Goal: Navigation & Orientation: Find specific page/section

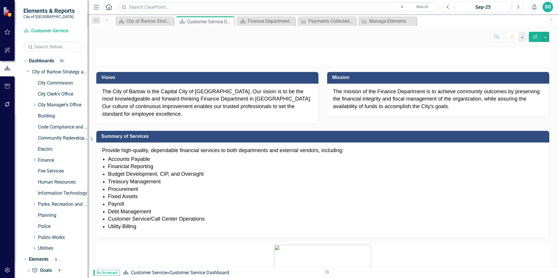
scroll to position [409, 0]
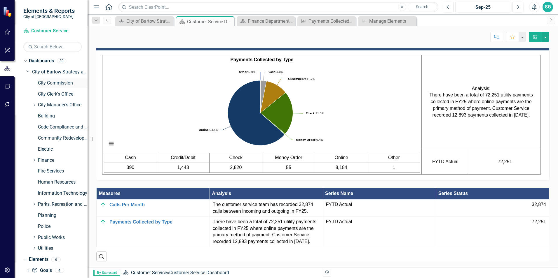
click at [45, 83] on link "City Commission" at bounding box center [63, 83] width 50 height 7
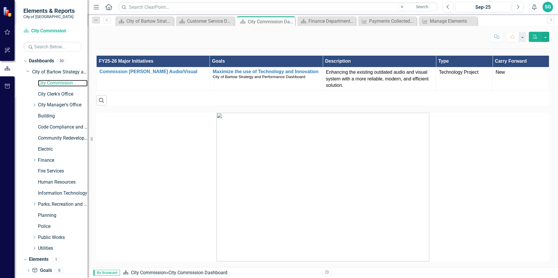
scroll to position [260, 0]
click at [49, 93] on link "City Clerk's Office" at bounding box center [63, 94] width 50 height 7
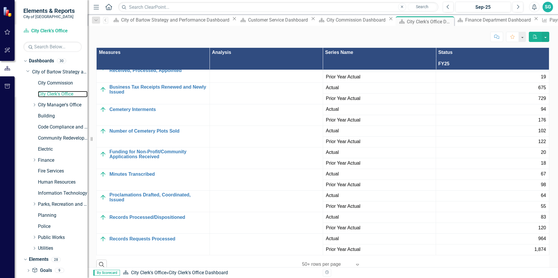
scroll to position [843, 0]
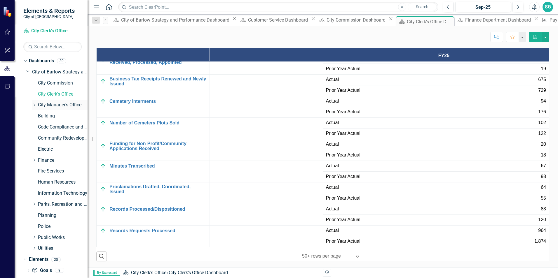
click at [65, 104] on link "City Manager's Office" at bounding box center [63, 105] width 50 height 7
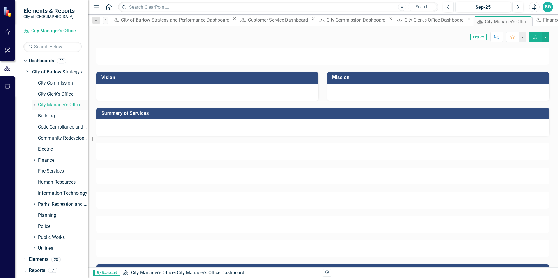
click at [35, 105] on icon "Dropdown" at bounding box center [34, 105] width 4 height 4
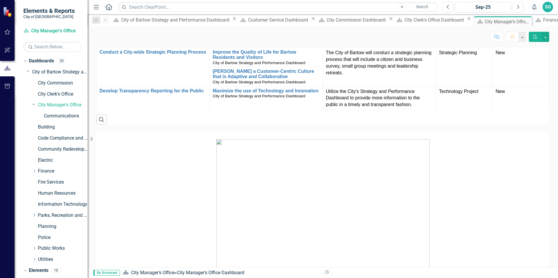
scroll to position [525, 0]
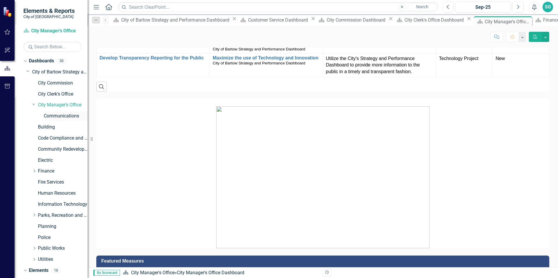
click at [66, 117] on link "Communications" at bounding box center [66, 116] width 44 height 7
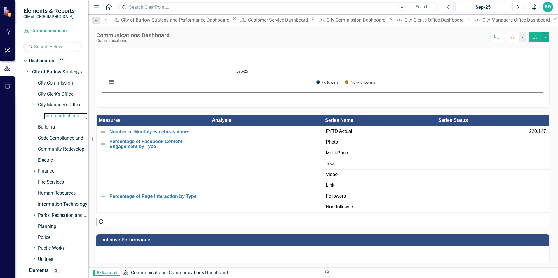
scroll to position [326, 0]
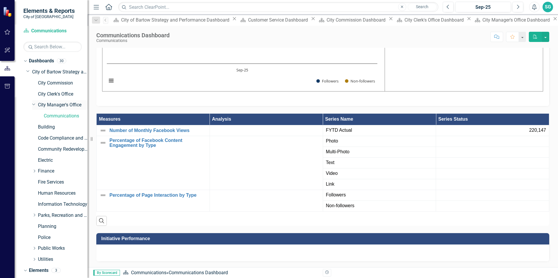
click at [32, 103] on div "Dropdown" at bounding box center [33, 104] width 5 height 4
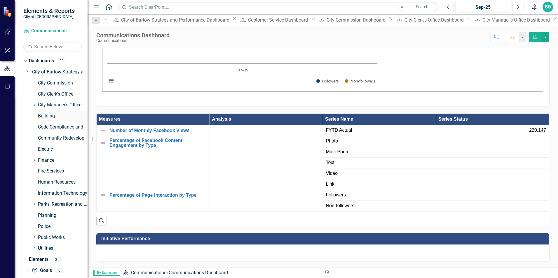
click at [42, 117] on link "Building" at bounding box center [63, 116] width 50 height 7
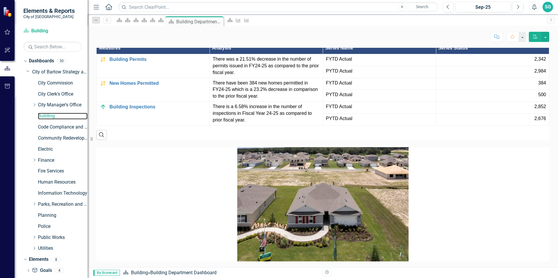
scroll to position [589, 0]
click at [58, 127] on link "Code Compliance and Neighborhood Services" at bounding box center [63, 127] width 50 height 7
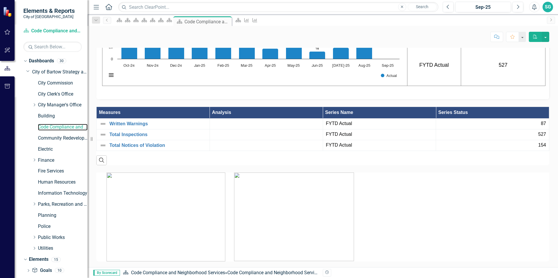
scroll to position [720, 0]
click at [56, 139] on link "Community Redevelopment Agency" at bounding box center [63, 138] width 50 height 7
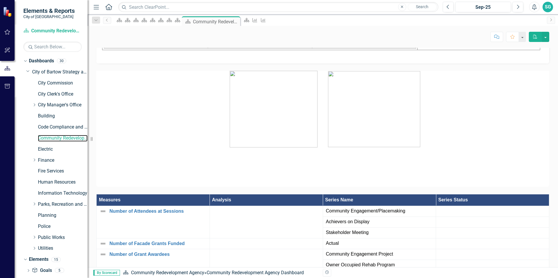
scroll to position [637, 0]
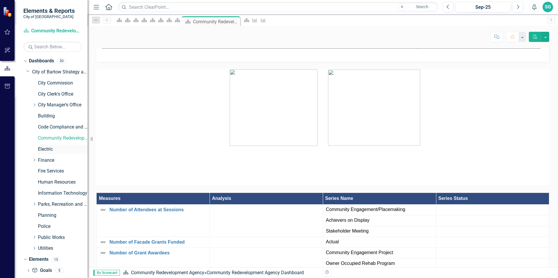
click at [46, 151] on link "Electric" at bounding box center [63, 149] width 50 height 7
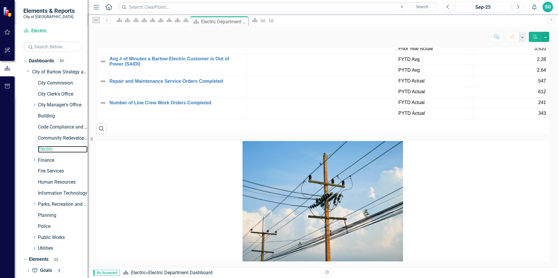
scroll to position [1003, 0]
click at [35, 161] on icon at bounding box center [34, 160] width 1 height 3
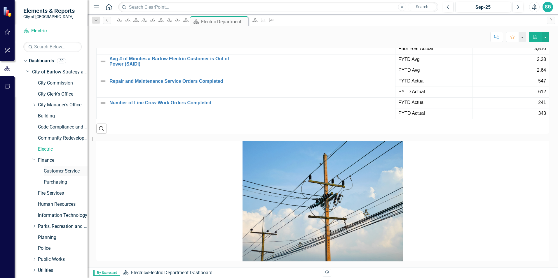
click at [49, 170] on link "Customer Service" at bounding box center [66, 171] width 44 height 7
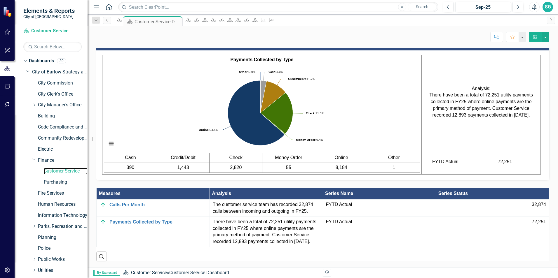
scroll to position [413, 0]
click at [47, 179] on link "Purchasing" at bounding box center [66, 182] width 44 height 7
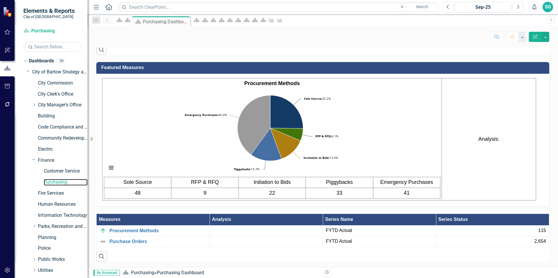
scroll to position [382, 0]
click at [34, 158] on icon "Dropdown" at bounding box center [34, 159] width 4 height 4
click at [48, 170] on link "Fire Services" at bounding box center [63, 171] width 50 height 7
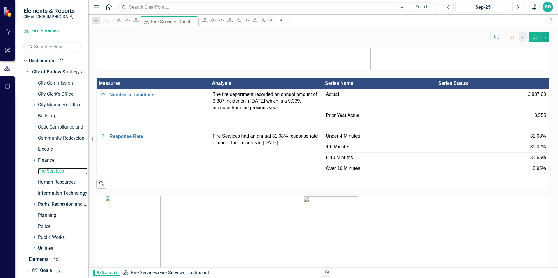
scroll to position [767, 0]
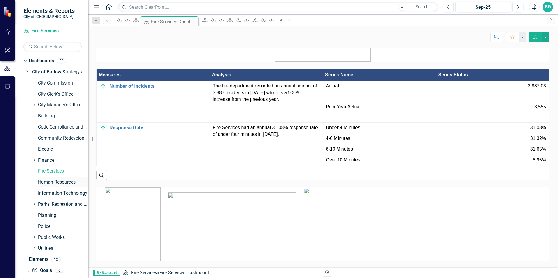
click at [58, 181] on link "Human Resources" at bounding box center [63, 182] width 50 height 7
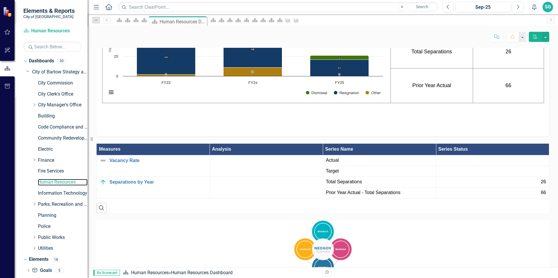
scroll to position [837, 0]
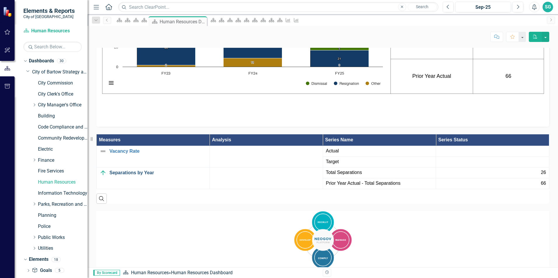
click at [139, 170] on link "Separations by Year" at bounding box center [157, 172] width 97 height 5
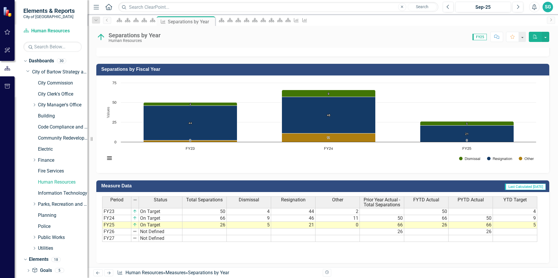
scroll to position [118, 0]
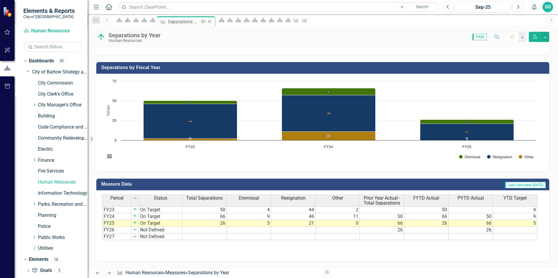
click at [212, 20] on icon "Close" at bounding box center [210, 21] width 6 height 5
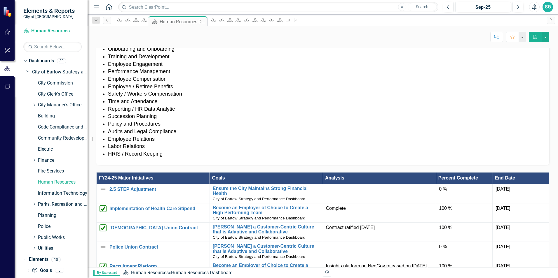
scroll to position [350, 0]
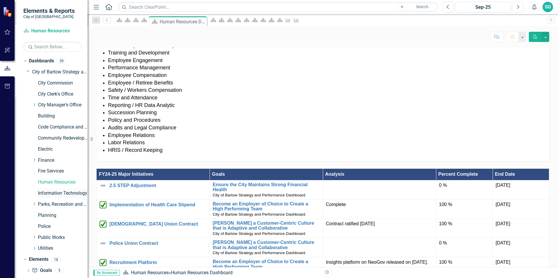
click at [55, 194] on link "Information Technology" at bounding box center [63, 193] width 50 height 7
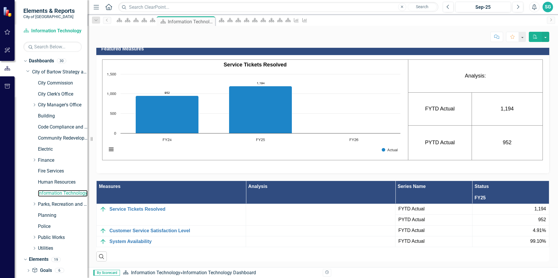
scroll to position [912, 0]
click at [291, 22] on icon at bounding box center [287, 20] width 5 height 4
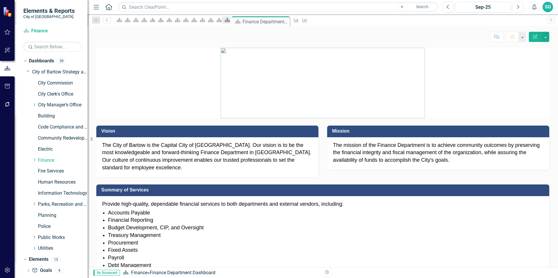
click at [230, 21] on icon "Dashboard" at bounding box center [227, 20] width 6 height 5
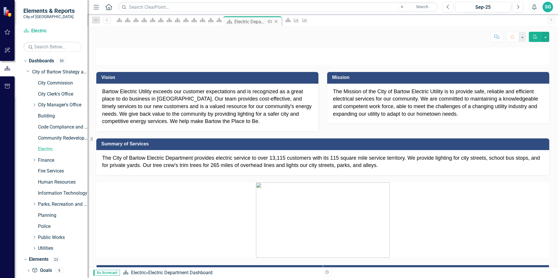
click at [279, 21] on icon "Close" at bounding box center [276, 21] width 6 height 5
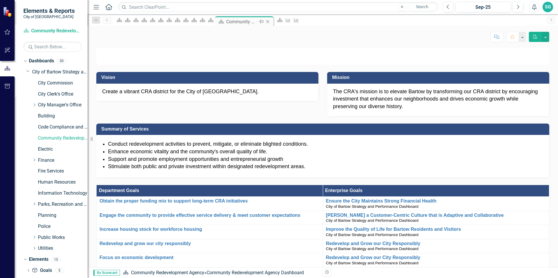
click at [271, 21] on icon "Close" at bounding box center [268, 21] width 6 height 5
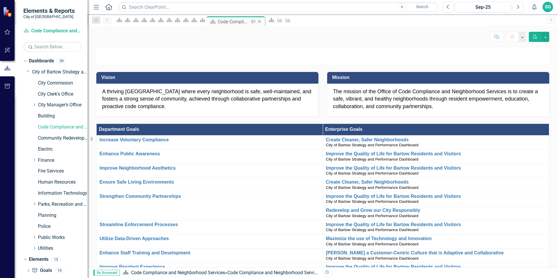
click at [262, 21] on icon "Close" at bounding box center [260, 21] width 6 height 5
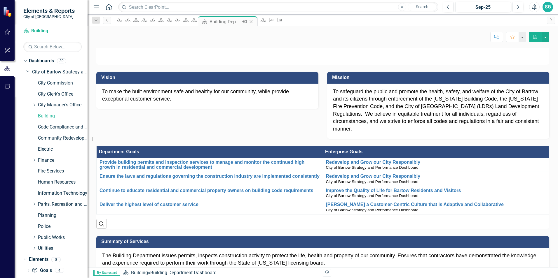
click at [254, 22] on icon "Close" at bounding box center [251, 21] width 6 height 5
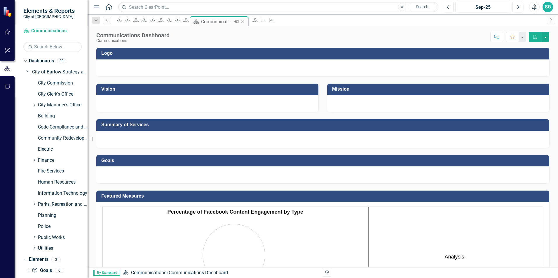
click at [245, 20] on icon at bounding box center [242, 21] width 3 height 3
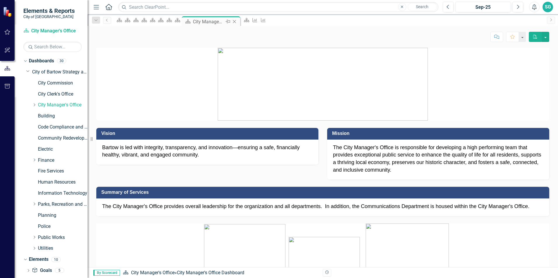
click at [237, 22] on icon "Close" at bounding box center [234, 21] width 6 height 5
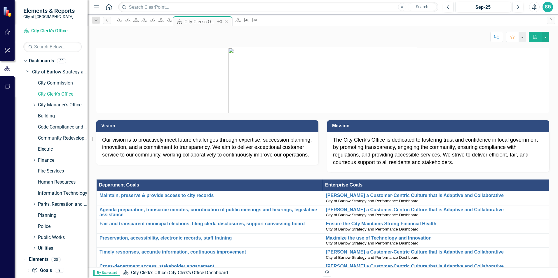
click at [229, 22] on icon "Close" at bounding box center [226, 21] width 6 height 5
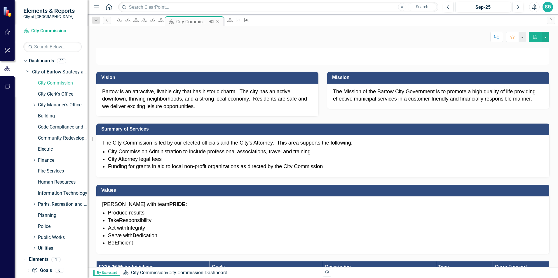
click at [221, 21] on icon "Close" at bounding box center [218, 21] width 6 height 5
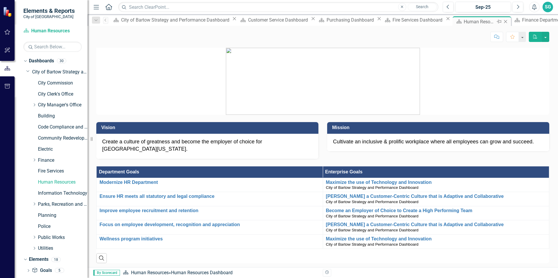
click at [503, 21] on icon "Close" at bounding box center [506, 21] width 6 height 5
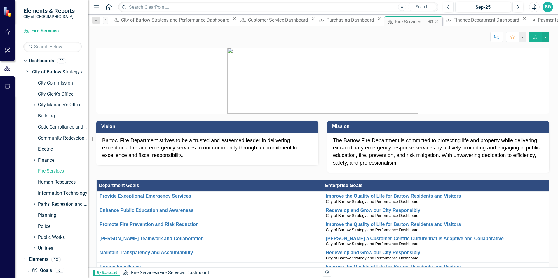
click at [434, 22] on icon "Close" at bounding box center [437, 21] width 6 height 5
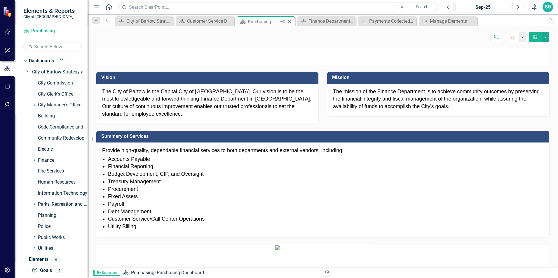
click at [288, 21] on icon "Close" at bounding box center [290, 21] width 6 height 5
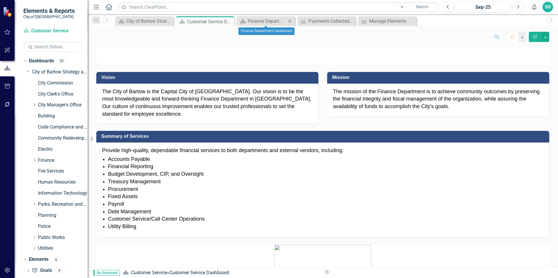
click at [290, 21] on icon at bounding box center [289, 21] width 3 height 3
click at [33, 206] on div "Dropdown" at bounding box center [34, 204] width 4 height 5
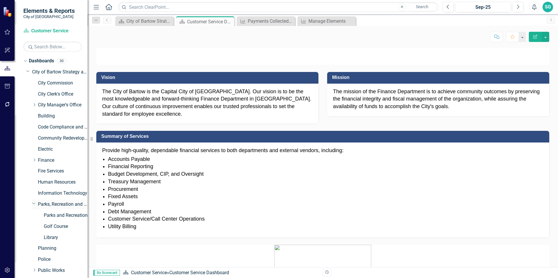
click at [33, 206] on icon "Dropdown" at bounding box center [34, 203] width 4 height 4
